Goal: Navigation & Orientation: Find specific page/section

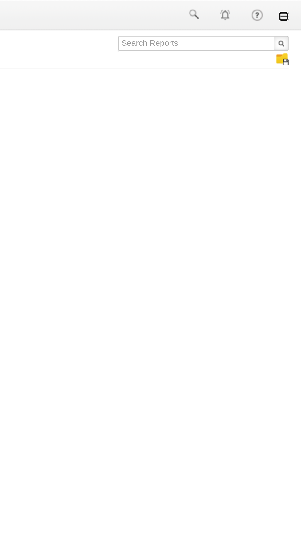
click at [292, 7] on link at bounding box center [292, 8] width 5 height 5
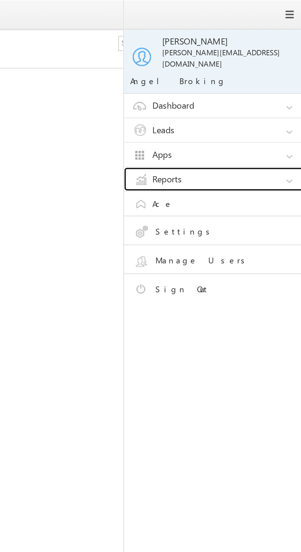
click at [266, 83] on link "Reports" at bounding box center [260, 88] width 92 height 12
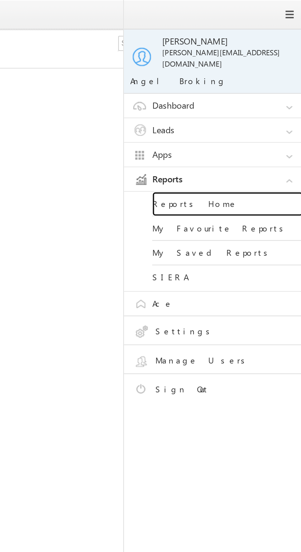
click at [266, 94] on link "Reports Home" at bounding box center [265, 100] width 74 height 12
